Goal: Task Accomplishment & Management: Complete application form

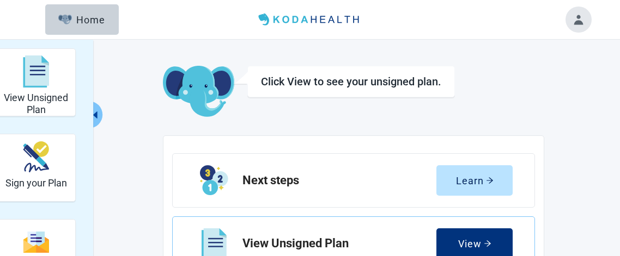
scroll to position [166, 0]
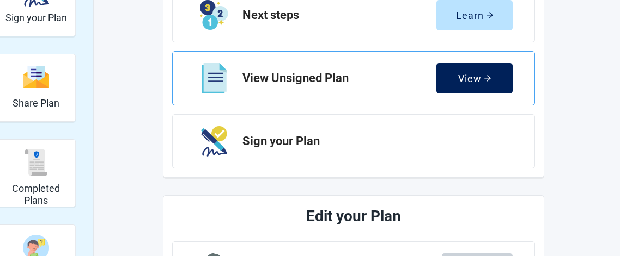
click at [463, 82] on div "View" at bounding box center [474, 78] width 33 height 11
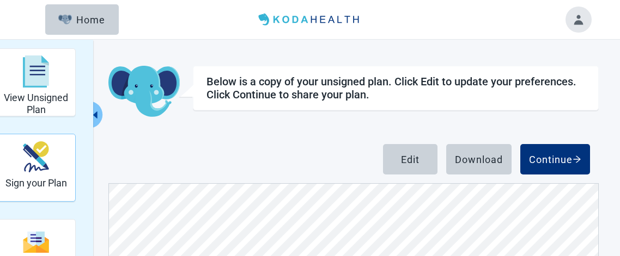
click at [34, 184] on h2 "Sign your Plan" at bounding box center [36, 184] width 62 height 12
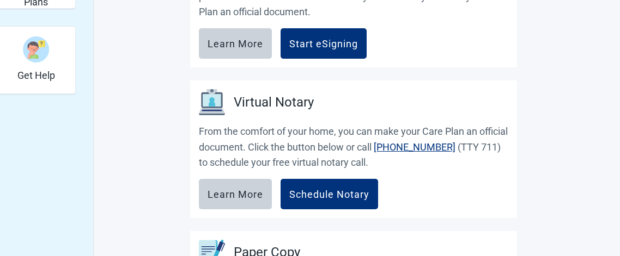
scroll to position [362, 0]
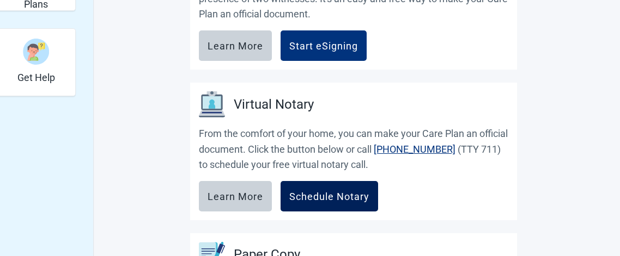
click at [327, 192] on div "Schedule Notary" at bounding box center [329, 196] width 80 height 11
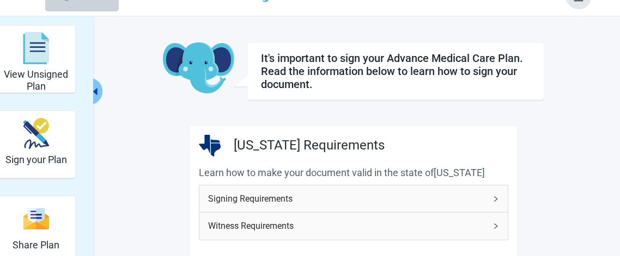
scroll to position [25, 0]
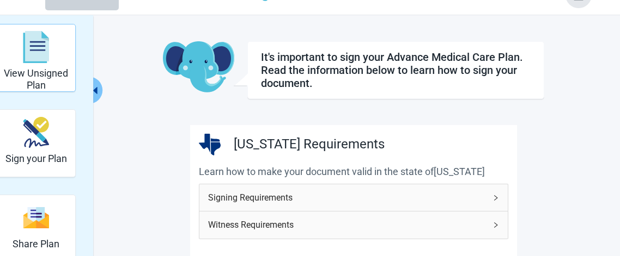
click at [41, 45] on img "View Unsigned Plan" at bounding box center [36, 47] width 26 height 33
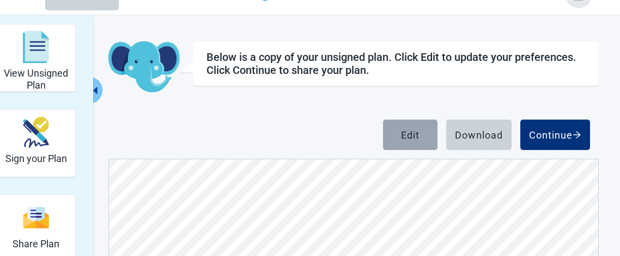
click at [409, 135] on div "Edit" at bounding box center [410, 135] width 19 height 11
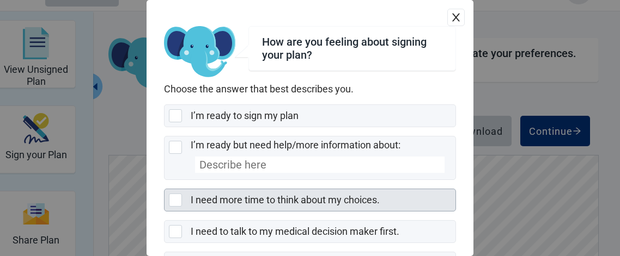
scroll to position [32, 0]
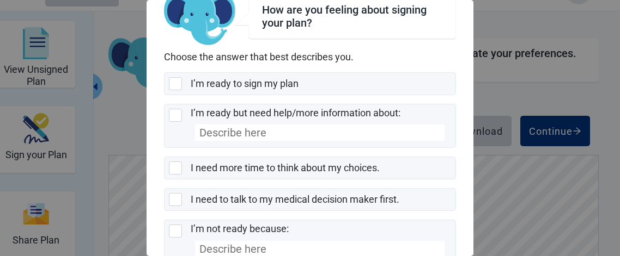
click at [540, 229] on div "How are you feeling about signing your plan? Choose the answer that best descri…" at bounding box center [310, 128] width 620 height 256
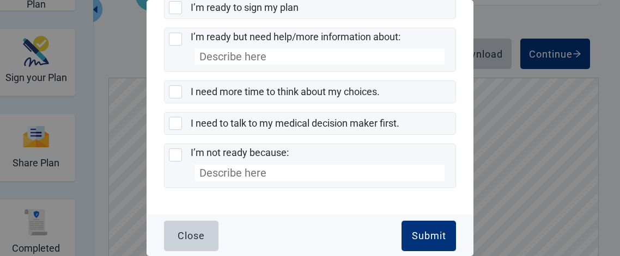
scroll to position [103, 0]
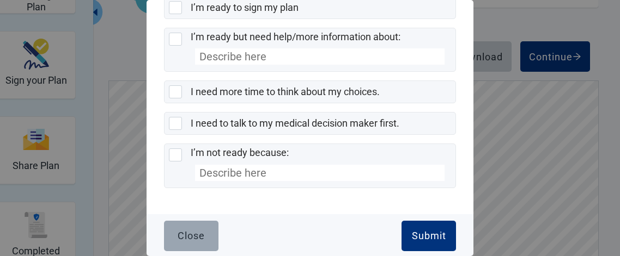
click at [201, 236] on div "Close" at bounding box center [191, 236] width 27 height 11
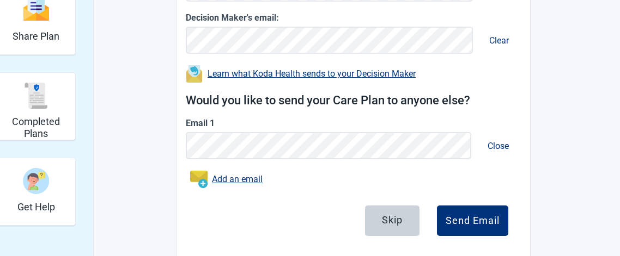
scroll to position [229, 0]
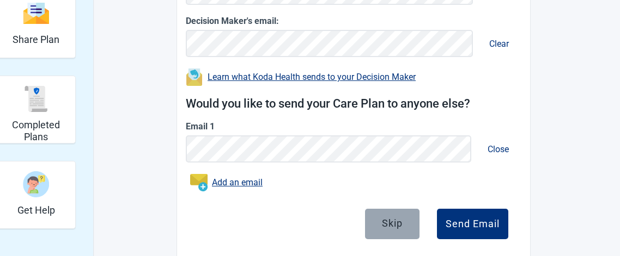
click at [402, 223] on button "Skip" at bounding box center [392, 224] width 54 height 30
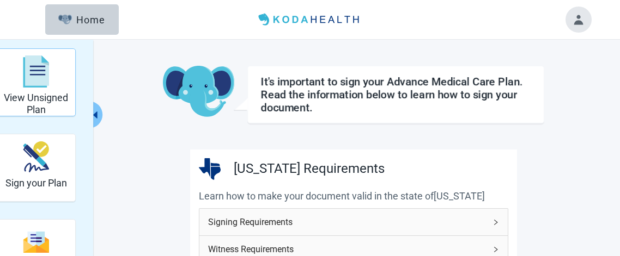
click at [40, 68] on img "View Unsigned Plan" at bounding box center [36, 72] width 26 height 33
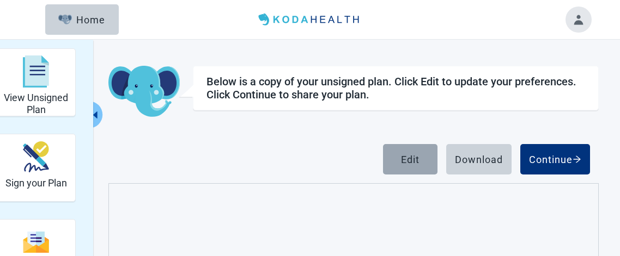
click at [409, 155] on div "Edit" at bounding box center [410, 159] width 19 height 11
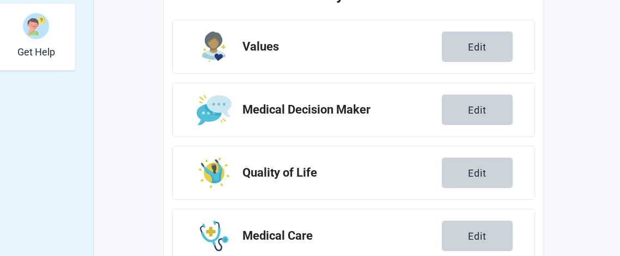
scroll to position [389, 0]
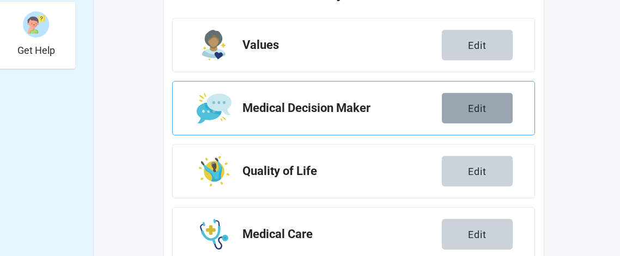
click at [480, 105] on div "Edit" at bounding box center [477, 108] width 19 height 11
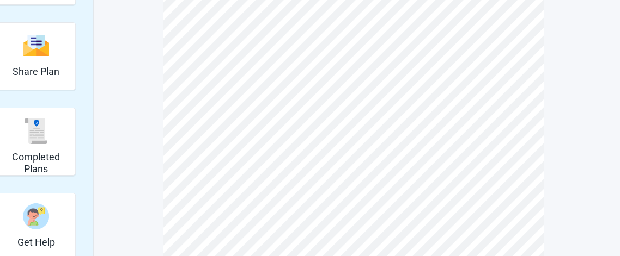
scroll to position [200, 0]
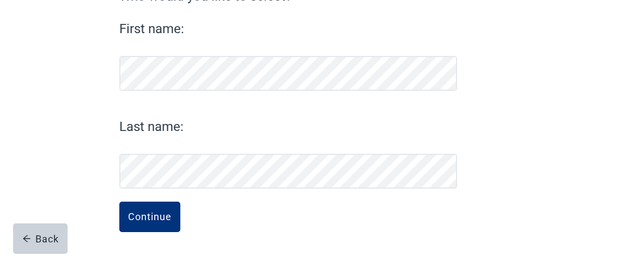
scroll to position [170, 0]
click at [503, 90] on div "Continue Congrats! Selecting this person is a big decision and one of the best …" at bounding box center [309, 82] width 457 height 348
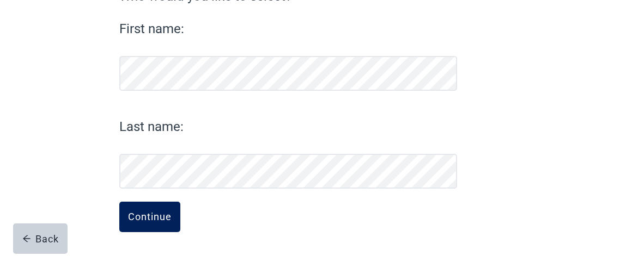
click at [154, 217] on div "Continue" at bounding box center [150, 217] width 44 height 11
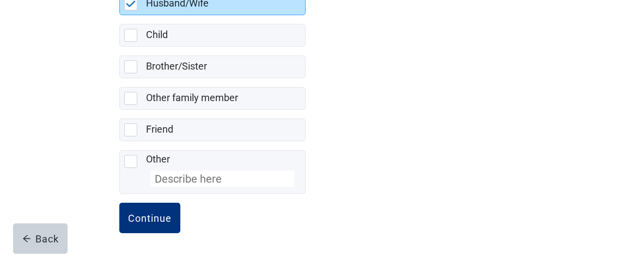
scroll to position [151, 0]
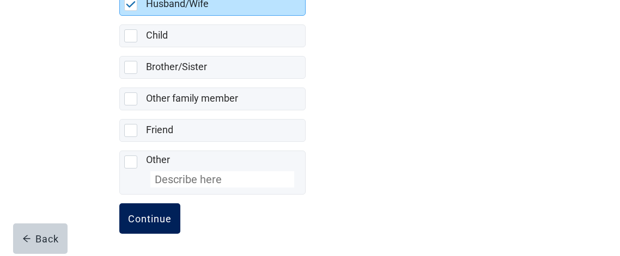
click at [156, 211] on button "Continue" at bounding box center [149, 219] width 61 height 30
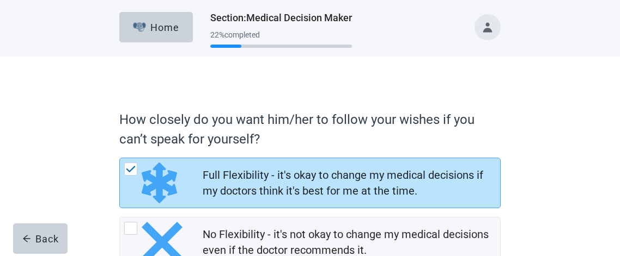
scroll to position [78, 0]
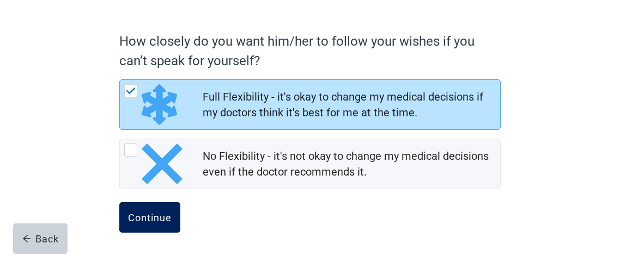
click at [161, 216] on div "Continue" at bounding box center [150, 217] width 44 height 11
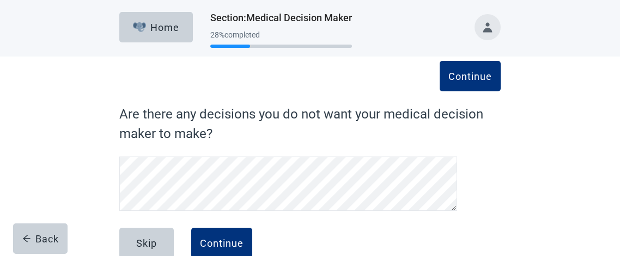
scroll to position [27, 0]
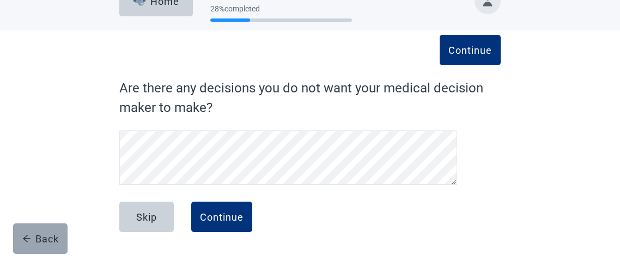
click at [42, 242] on div "Back" at bounding box center [40, 239] width 36 height 11
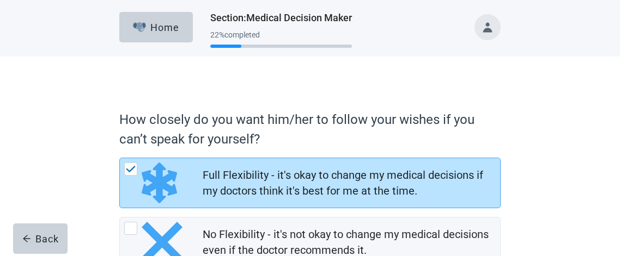
click at [42, 242] on div "Back" at bounding box center [40, 239] width 36 height 11
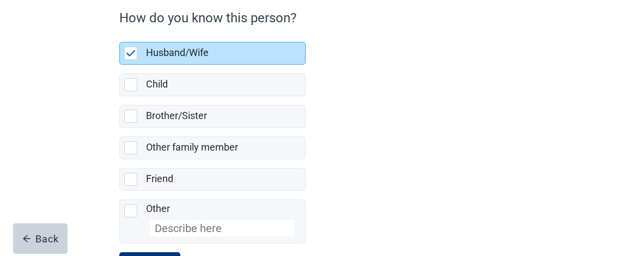
scroll to position [151, 0]
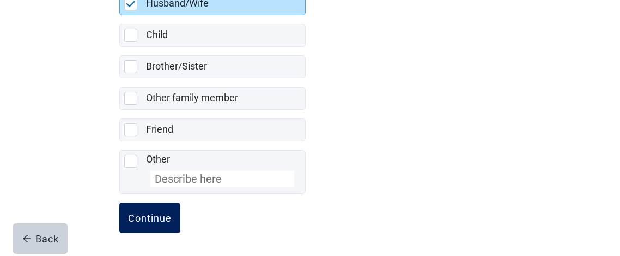
click at [140, 219] on div "Continue" at bounding box center [150, 218] width 44 height 11
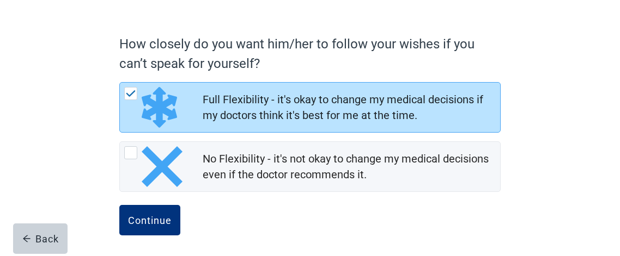
scroll to position [78, 0]
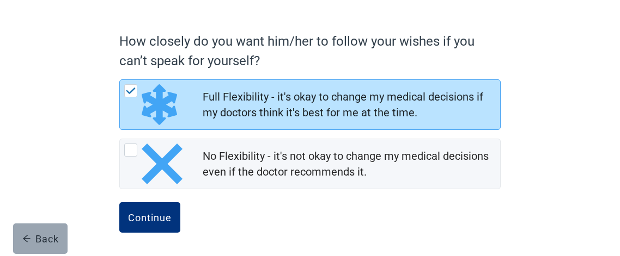
click at [52, 242] on div "Back" at bounding box center [40, 239] width 36 height 11
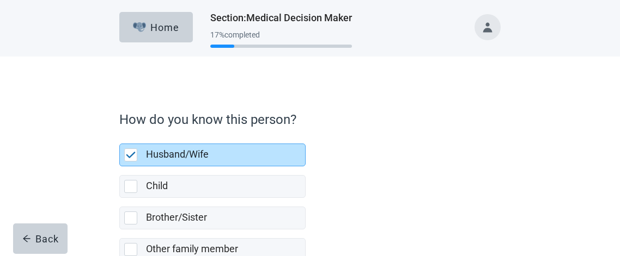
click at [52, 242] on div "Back" at bounding box center [40, 239] width 36 height 11
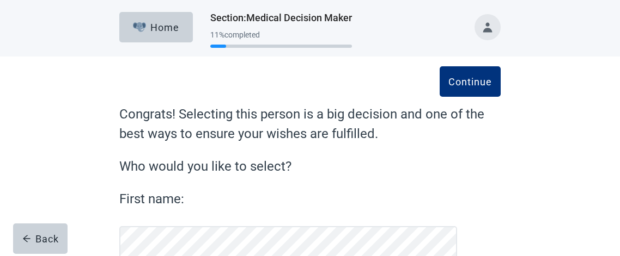
scroll to position [170, 0]
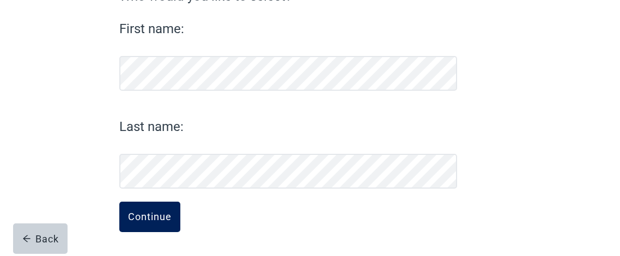
click at [155, 219] on div "Continue" at bounding box center [150, 217] width 44 height 11
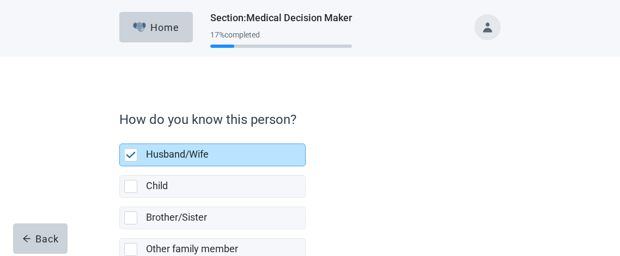
scroll to position [151, 0]
